Goal: Task Accomplishment & Management: Use online tool/utility

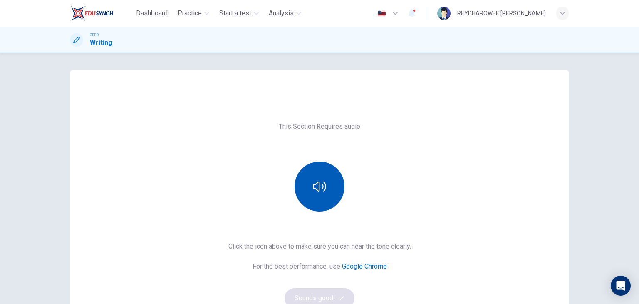
click at [322, 198] on button "button" at bounding box center [320, 186] width 50 height 50
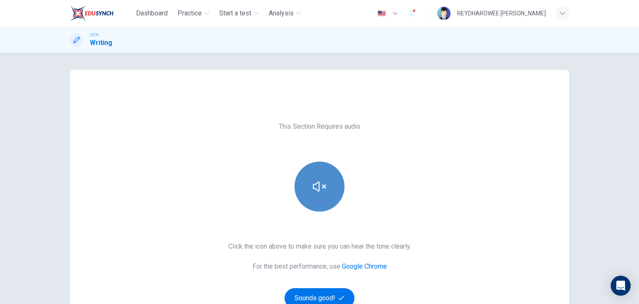
click at [322, 198] on button "button" at bounding box center [320, 186] width 50 height 50
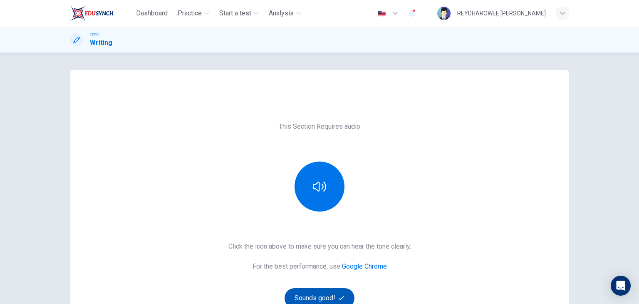
click at [336, 301] on button "Sounds good!" at bounding box center [320, 298] width 70 height 20
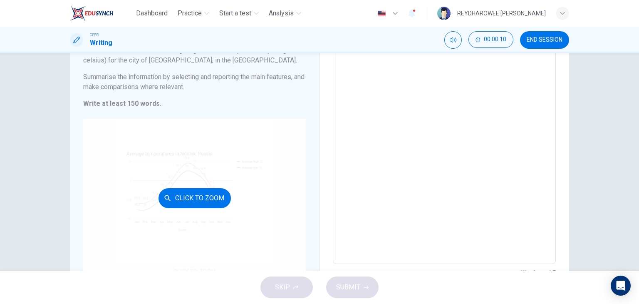
scroll to position [83, 0]
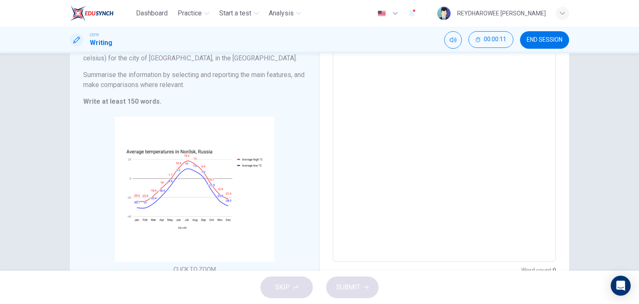
click at [367, 161] on textarea at bounding box center [444, 139] width 211 height 232
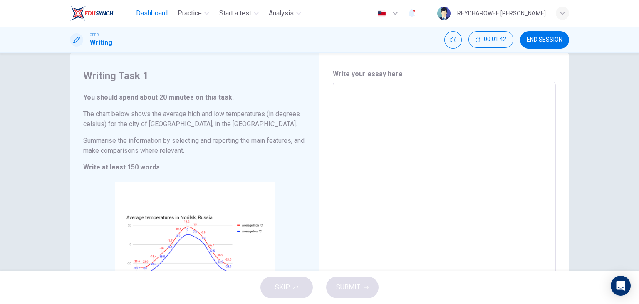
scroll to position [0, 0]
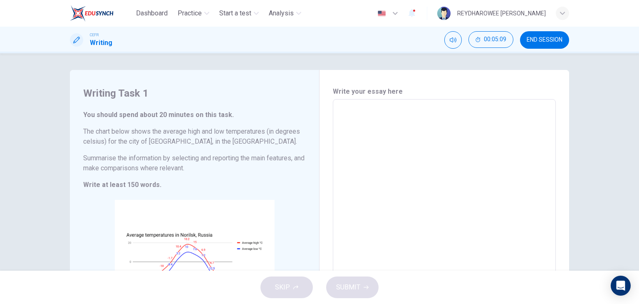
click at [521, 32] on div "00:05:09 END SESSION" at bounding box center [506, 39] width 125 height 17
click at [525, 35] on button "END SESSION" at bounding box center [544, 39] width 49 height 17
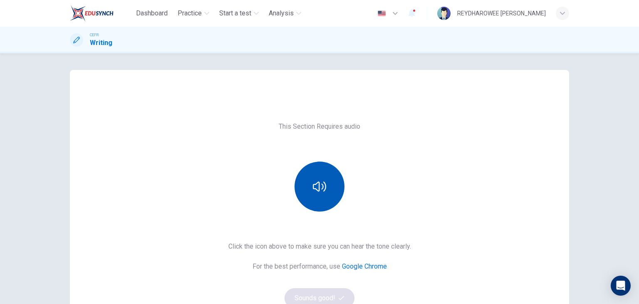
click at [313, 181] on icon "button" at bounding box center [319, 186] width 13 height 13
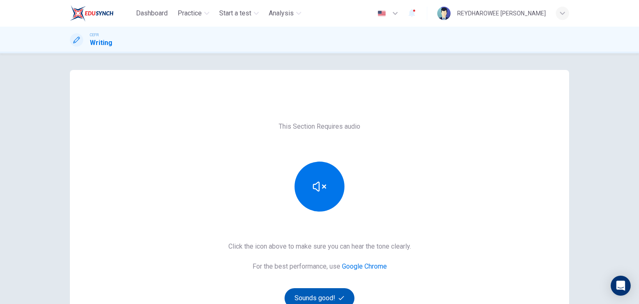
click at [323, 288] on button "Sounds good!" at bounding box center [320, 298] width 70 height 20
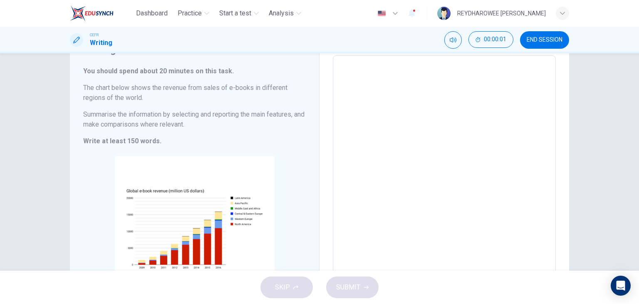
scroll to position [38, 0]
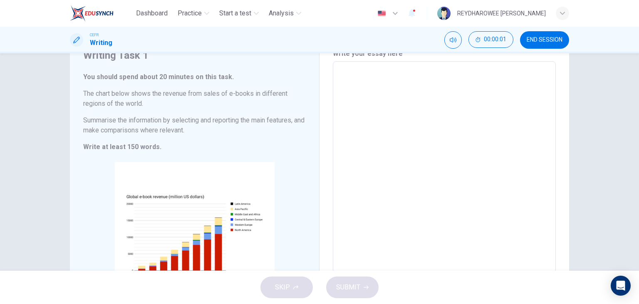
click at [386, 184] on textarea at bounding box center [444, 184] width 211 height 232
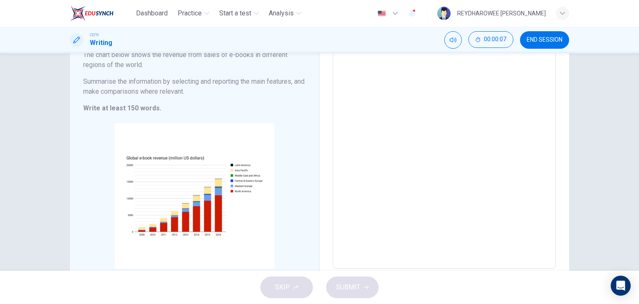
scroll to position [79, 0]
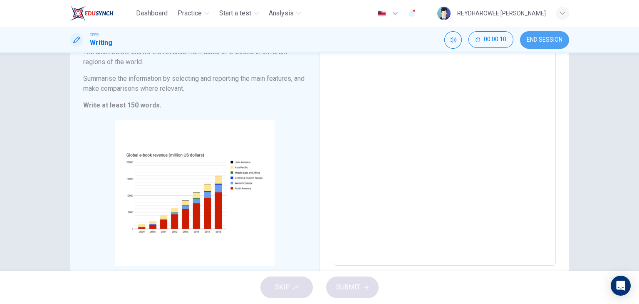
click at [528, 45] on button "END SESSION" at bounding box center [544, 39] width 49 height 17
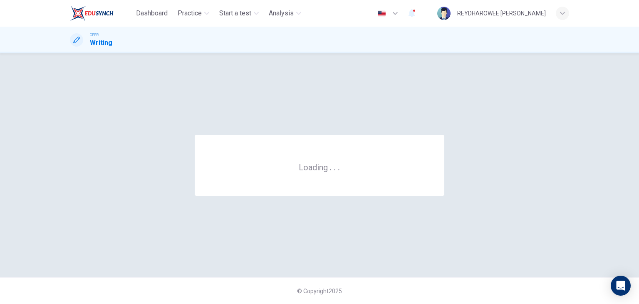
scroll to position [0, 0]
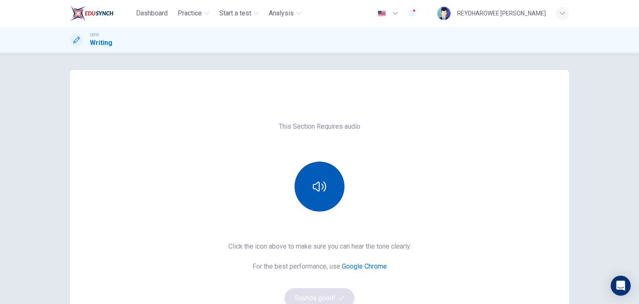
click at [320, 180] on icon "button" at bounding box center [319, 186] width 13 height 13
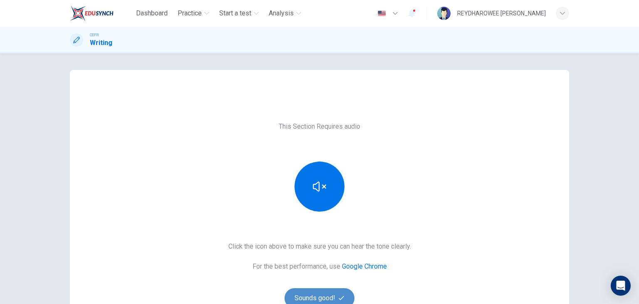
click at [328, 288] on button "Sounds good!" at bounding box center [320, 298] width 70 height 20
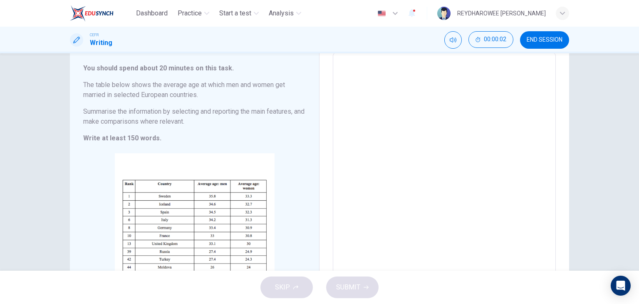
scroll to position [38, 0]
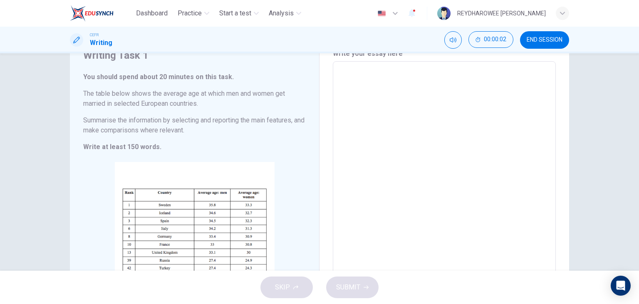
click at [531, 50] on div "CEFR Writing 00:00:02 END SESSION" at bounding box center [319, 40] width 639 height 27
click at [533, 44] on button "END SESSION" at bounding box center [544, 39] width 49 height 17
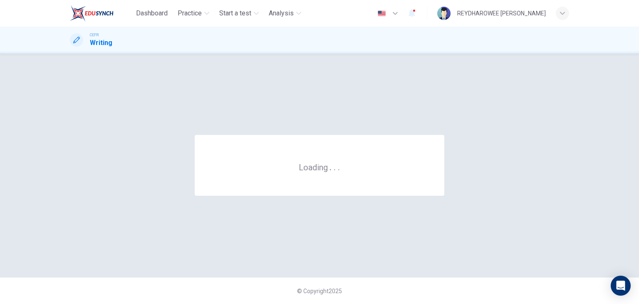
scroll to position [0, 0]
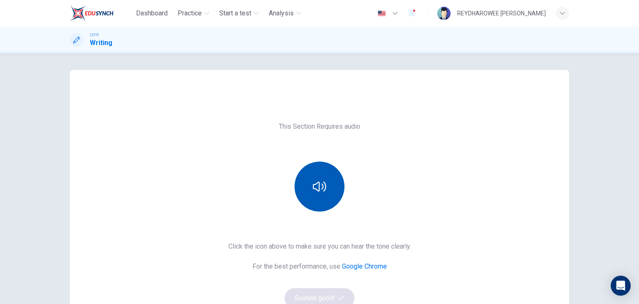
click at [330, 194] on button "button" at bounding box center [320, 186] width 50 height 50
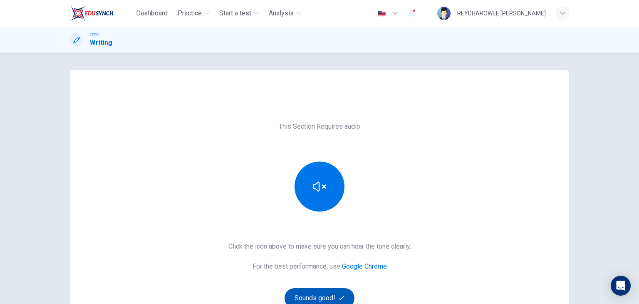
click at [334, 295] on button "Sounds good!" at bounding box center [320, 298] width 70 height 20
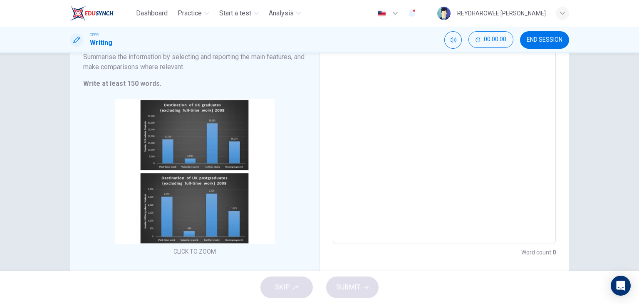
scroll to position [121, 0]
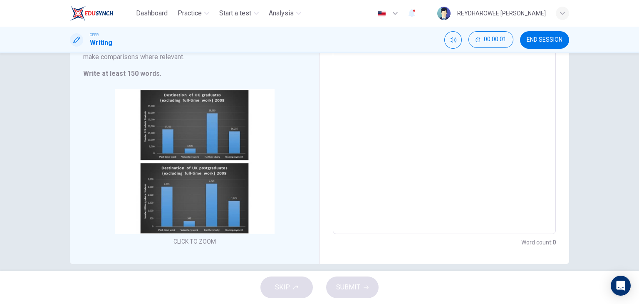
click at [401, 159] on textarea at bounding box center [444, 106] width 211 height 242
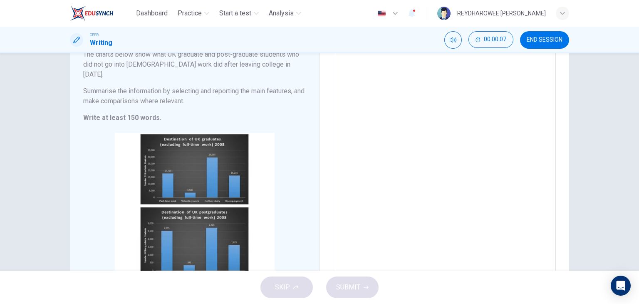
scroll to position [79, 0]
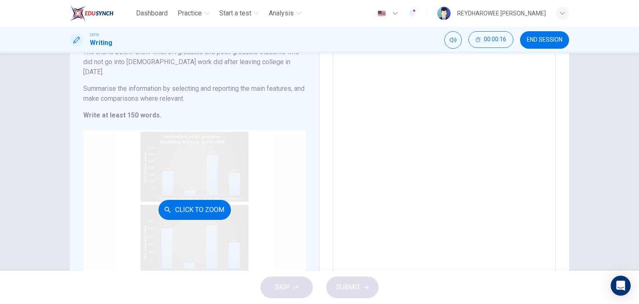
click at [215, 164] on div "Click to Zoom" at bounding box center [194, 209] width 223 height 159
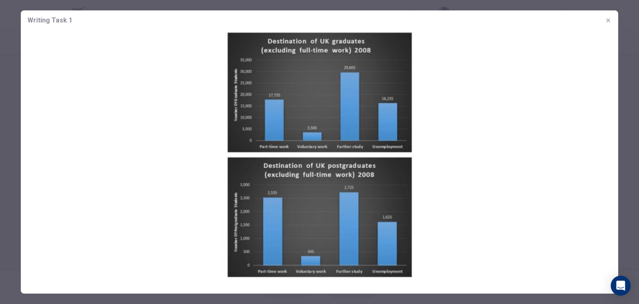
click at [604, 19] on button "button" at bounding box center [608, 20] width 13 height 13
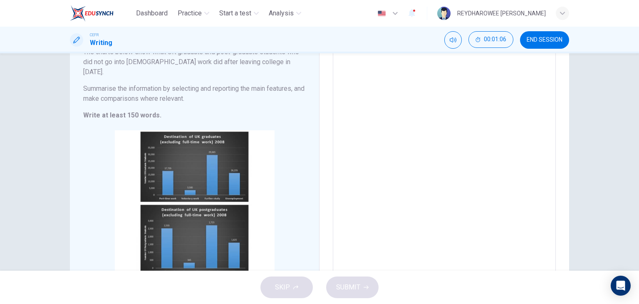
click at [550, 40] on span "END SESSION" at bounding box center [545, 40] width 36 height 7
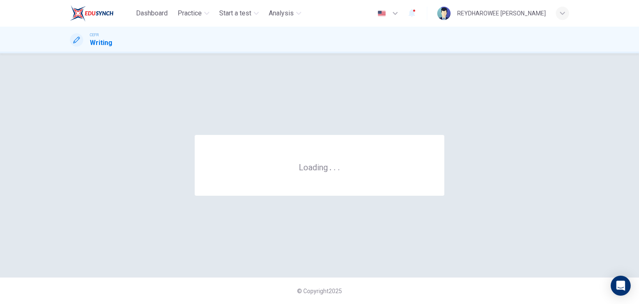
scroll to position [0, 0]
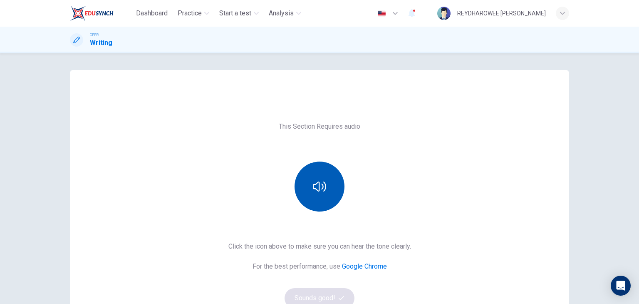
click at [328, 176] on button "button" at bounding box center [320, 186] width 50 height 50
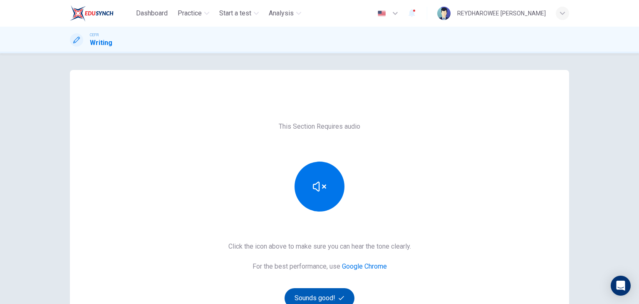
click at [326, 294] on button "Sounds good!" at bounding box center [320, 298] width 70 height 20
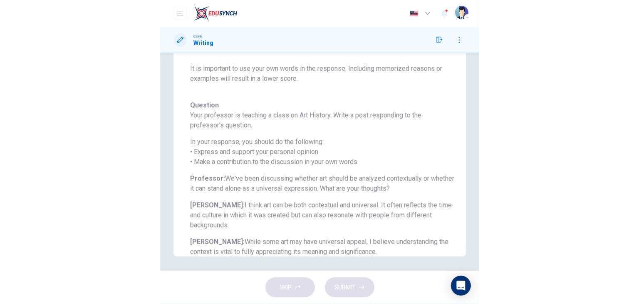
scroll to position [186, 0]
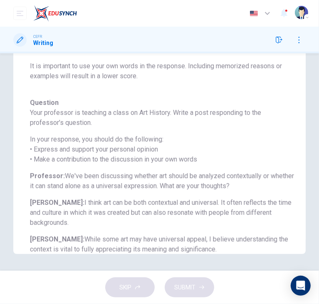
click at [215, 144] on h6 "In your response, you should do the following: • Express and support your perso…" at bounding box center [163, 149] width 266 height 30
click at [169, 191] on div "Question Your professor is teaching a class on Art History. Write a post respon…" at bounding box center [163, 176] width 266 height 156
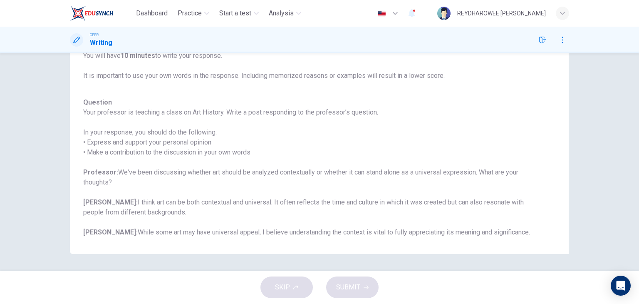
scroll to position [146, 0]
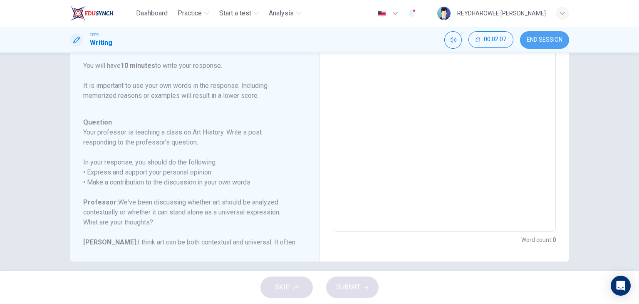
click at [546, 40] on span "END SESSION" at bounding box center [545, 40] width 36 height 7
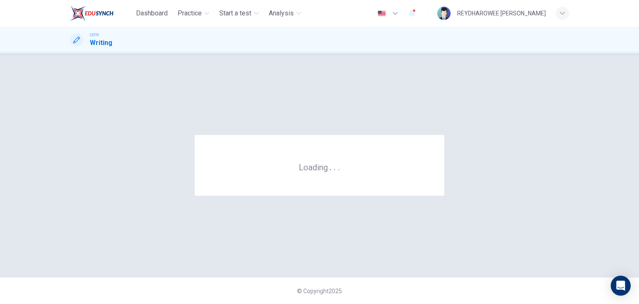
scroll to position [0, 0]
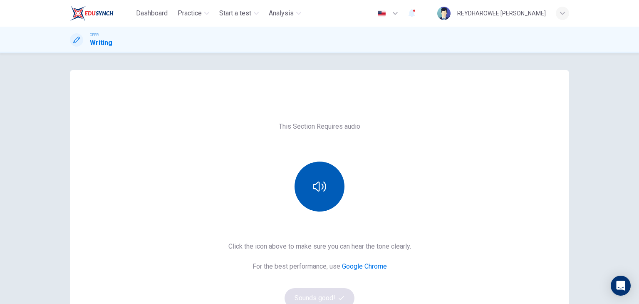
click at [319, 186] on icon "button" at bounding box center [319, 186] width 13 height 13
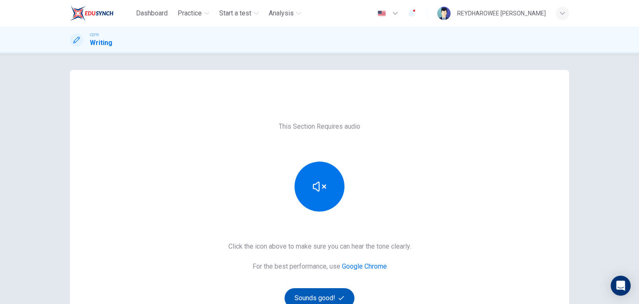
click at [335, 288] on button "Sounds good!" at bounding box center [320, 298] width 70 height 20
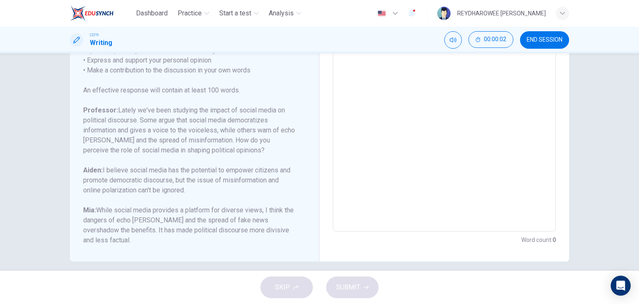
scroll to position [153, 0]
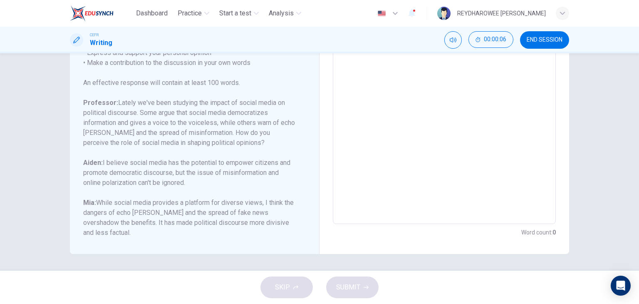
drag, startPoint x: 113, startPoint y: 105, endPoint x: 204, endPoint y: 105, distance: 90.7
click at [196, 106] on h6 "Professor: Lately we've been studying the impact of social media on political d…" at bounding box center [189, 123] width 213 height 50
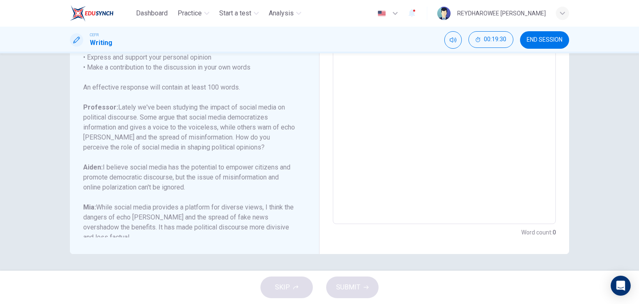
scroll to position [112, 0]
